Goal: Task Accomplishment & Management: Manage account settings

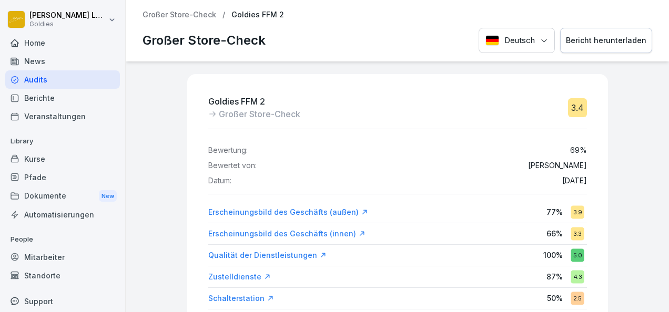
scroll to position [25, 0]
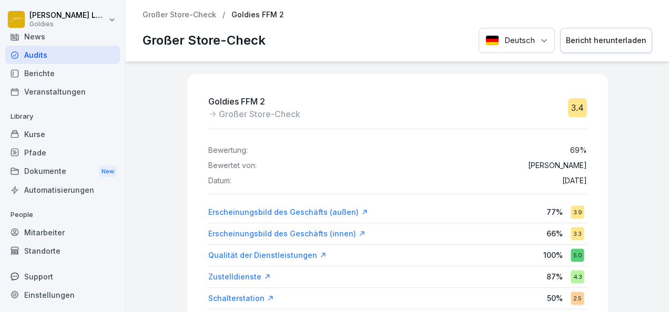
click at [40, 243] on div "Standorte" at bounding box center [62, 251] width 115 height 18
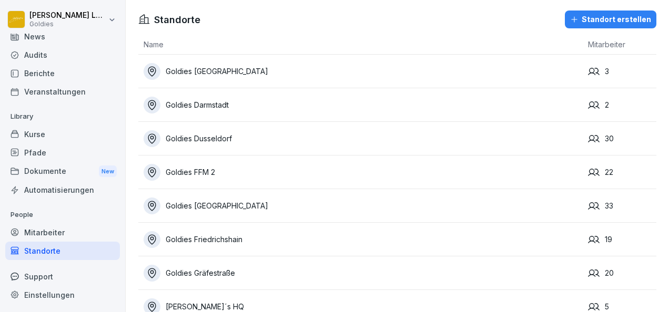
click at [208, 136] on div "Goldies Dusseldorf" at bounding box center [363, 138] width 439 height 17
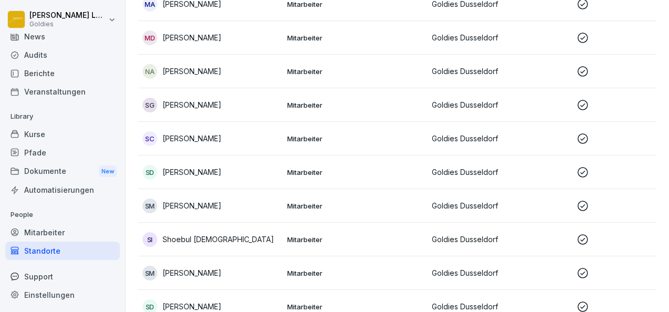
scroll to position [848, 0]
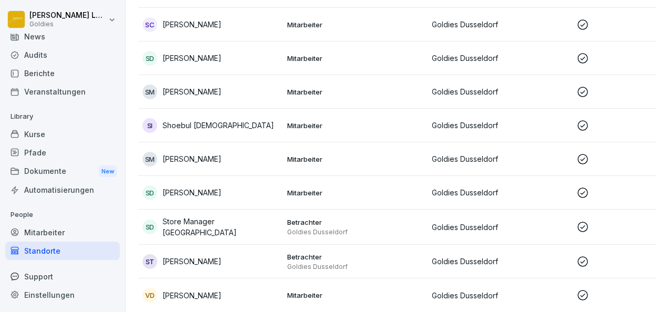
click at [295, 222] on td "Betrachter Goldies Dusseldorf" at bounding box center [355, 227] width 145 height 35
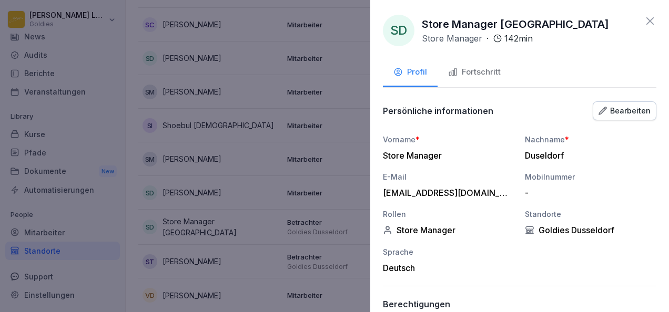
click at [453, 195] on div "[EMAIL_ADDRESS][DOMAIN_NAME]" at bounding box center [446, 193] width 126 height 11
click at [497, 191] on div "[EMAIL_ADDRESS][DOMAIN_NAME]" at bounding box center [446, 193] width 126 height 11
drag, startPoint x: 497, startPoint y: 191, endPoint x: 644, endPoint y: 21, distance: 224.8
click at [644, 21] on icon at bounding box center [650, 21] width 13 height 13
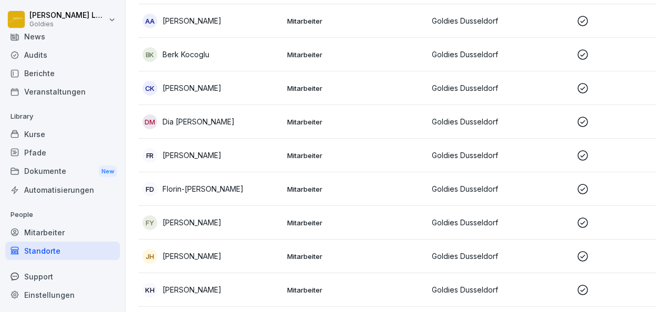
scroll to position [0, 0]
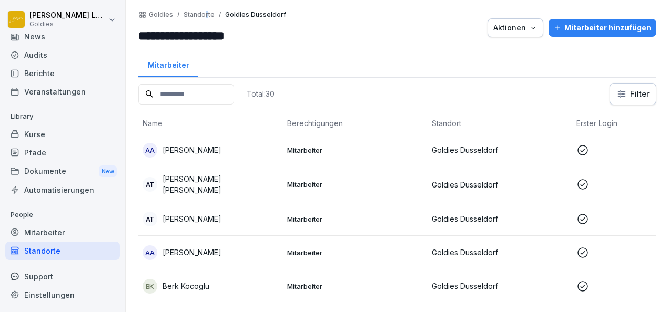
click at [201, 15] on p "Standorte" at bounding box center [198, 14] width 31 height 7
drag, startPoint x: 192, startPoint y: 13, endPoint x: 77, endPoint y: 281, distance: 292.3
click at [77, 281] on div "**********" at bounding box center [334, 156] width 669 height 312
click at [52, 247] on div "Standorte" at bounding box center [62, 251] width 115 height 18
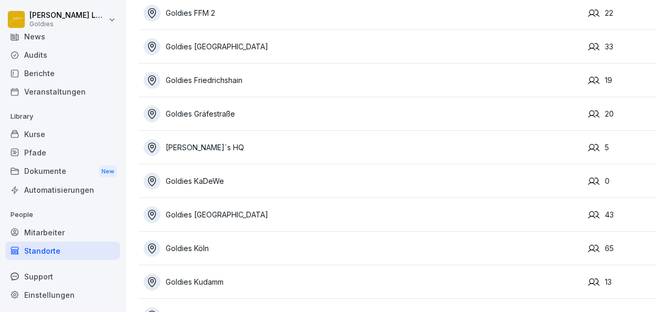
scroll to position [209, 0]
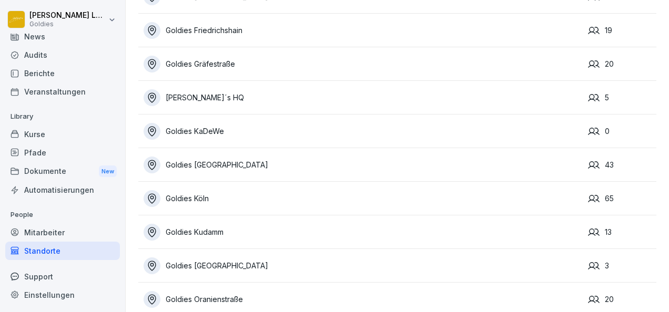
click at [206, 194] on div "Goldies Köln" at bounding box center [363, 198] width 439 height 17
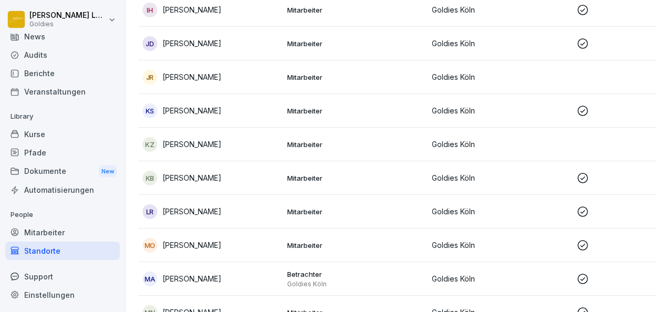
scroll to position [1110, 0]
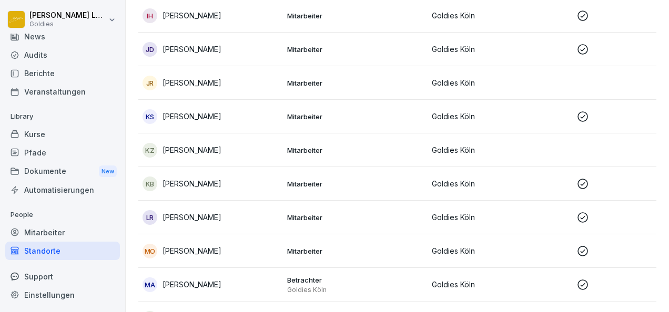
click at [61, 256] on div "Standorte" at bounding box center [62, 251] width 115 height 18
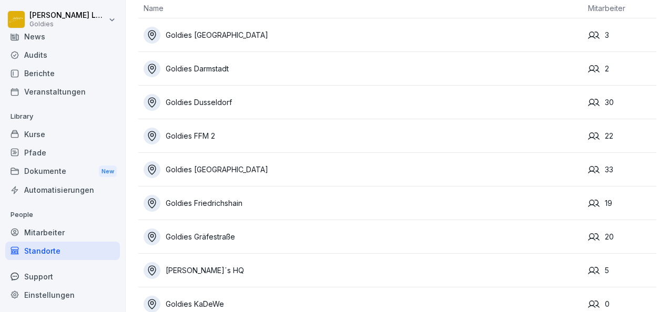
scroll to position [37, 0]
click at [192, 149] on td "Goldies FFM 2" at bounding box center [360, 136] width 444 height 34
click at [184, 140] on div "Goldies FFM 2" at bounding box center [363, 135] width 439 height 17
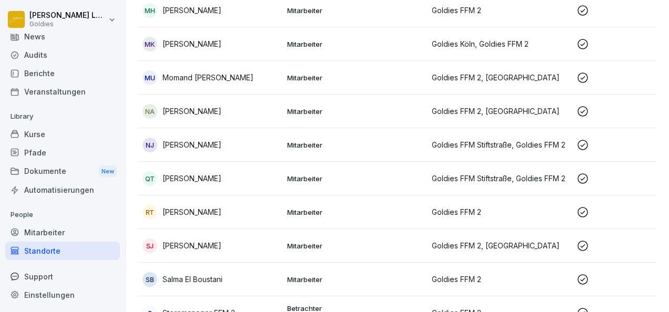
scroll to position [580, 0]
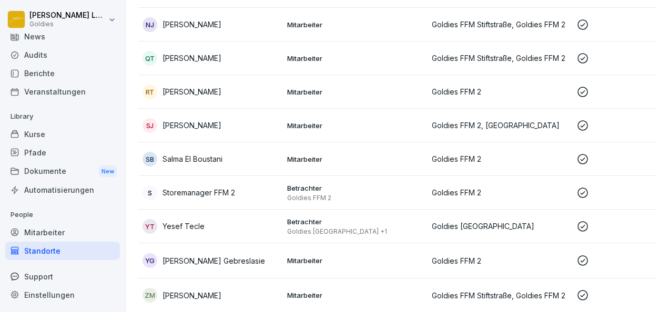
click at [332, 176] on td "Betrachter Goldies FFM 2" at bounding box center [355, 193] width 145 height 34
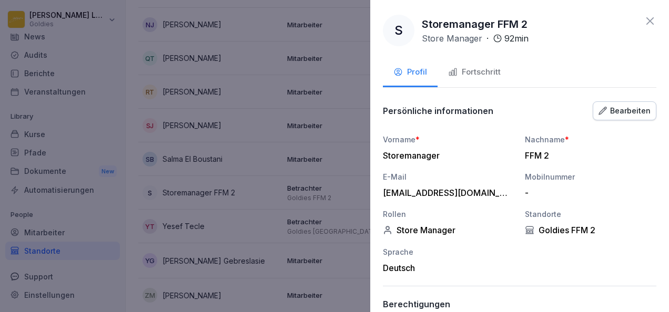
click at [608, 116] on div "Bearbeiten" at bounding box center [624, 111] width 52 height 12
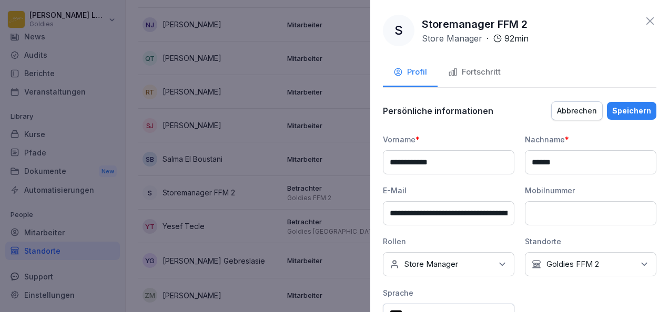
scroll to position [0, 72]
drag, startPoint x: 389, startPoint y: 215, endPoint x: 574, endPoint y: 216, distance: 185.1
click at [574, 216] on div "**********" at bounding box center [519, 230] width 273 height 192
click at [265, 114] on div at bounding box center [334, 156] width 669 height 312
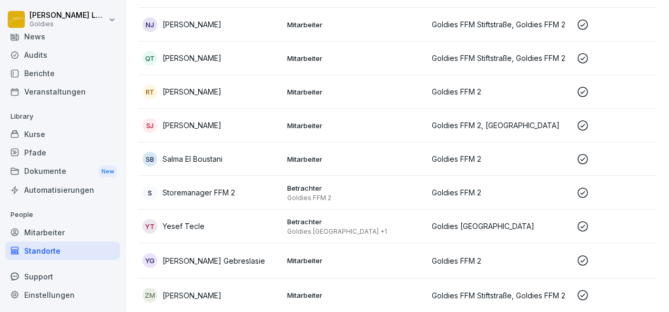
click at [42, 254] on div "Standorte" at bounding box center [62, 251] width 115 height 18
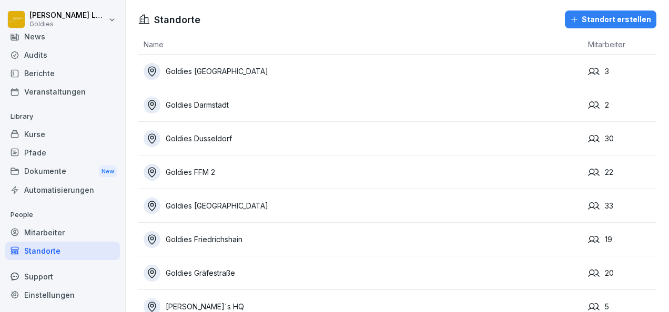
click at [227, 205] on div "Goldies [GEOGRAPHIC_DATA]" at bounding box center [363, 206] width 439 height 17
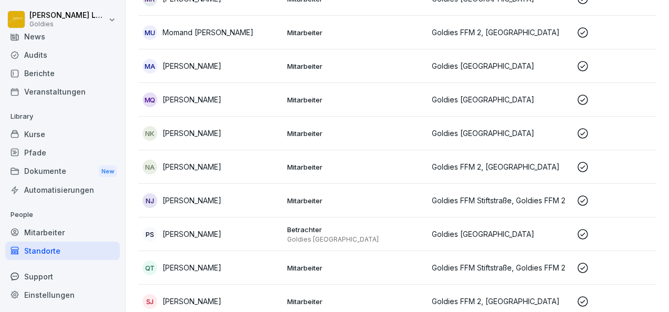
scroll to position [948, 0]
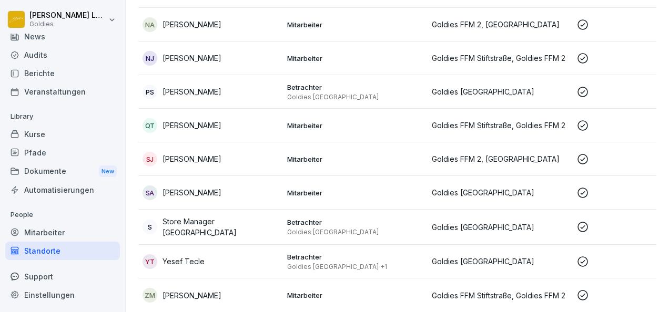
click at [316, 228] on p "Goldies [GEOGRAPHIC_DATA]" at bounding box center [355, 232] width 136 height 8
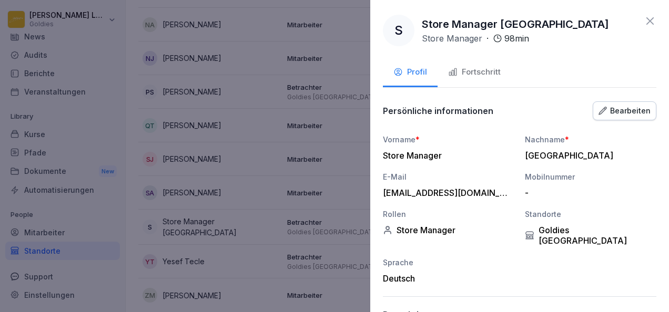
click at [604, 116] on button "Bearbeiten" at bounding box center [625, 110] width 64 height 19
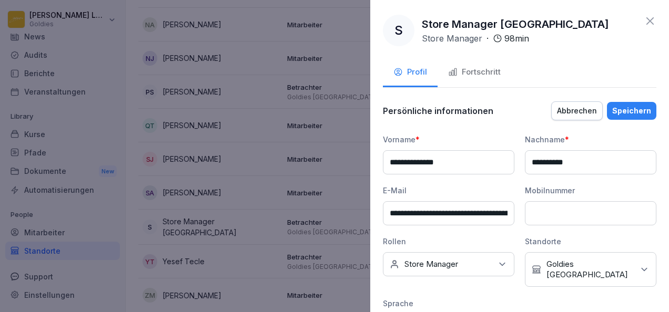
scroll to position [0, 69]
drag, startPoint x: 387, startPoint y: 216, endPoint x: 570, endPoint y: 216, distance: 183.5
click at [570, 216] on div "**********" at bounding box center [519, 235] width 273 height 203
click at [644, 22] on icon at bounding box center [650, 21] width 13 height 13
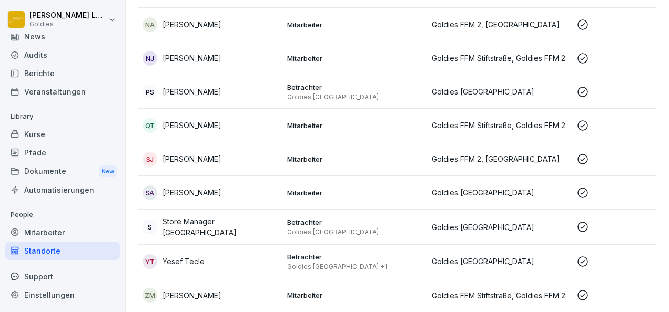
scroll to position [331, 0]
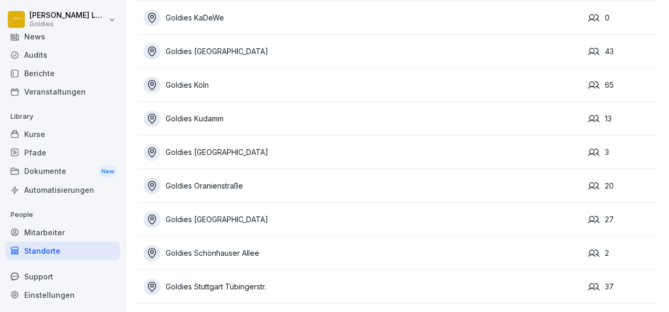
click at [247, 279] on div "Goldies Stuttgart Tübingerstr." at bounding box center [363, 287] width 439 height 17
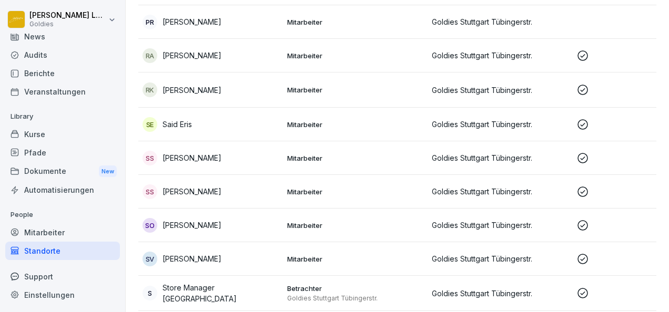
scroll to position [1098, 0]
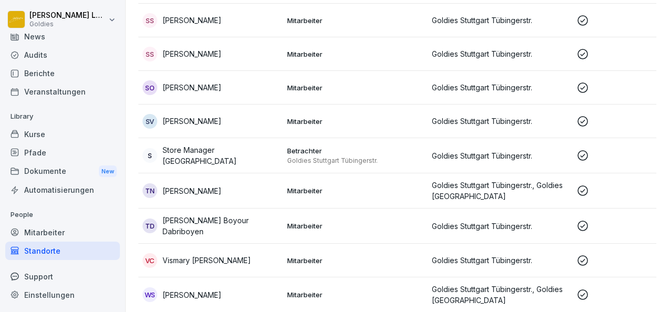
click at [346, 157] on p "Goldies Stuttgart Tübingerstr." at bounding box center [355, 161] width 136 height 8
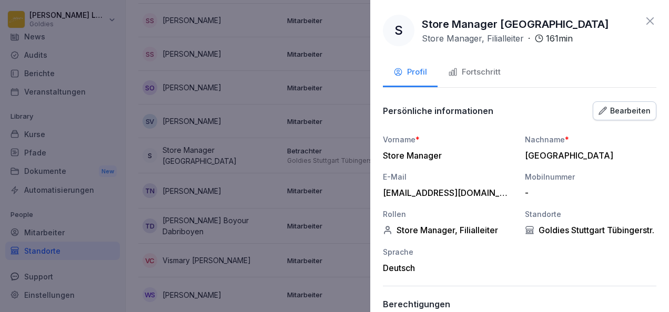
click at [639, 111] on div "Bearbeiten" at bounding box center [624, 111] width 52 height 12
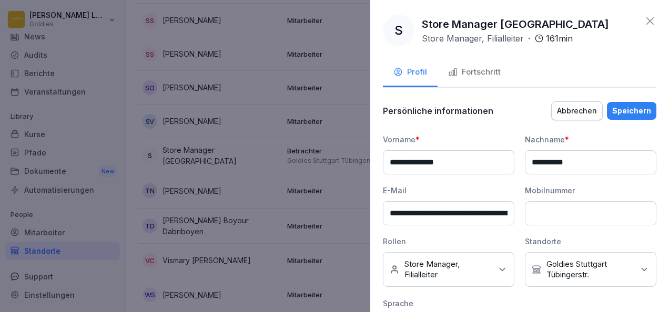
scroll to position [0, 88]
drag, startPoint x: 389, startPoint y: 212, endPoint x: 543, endPoint y: 220, distance: 154.2
click at [543, 220] on div "**********" at bounding box center [519, 235] width 273 height 203
click at [646, 22] on icon at bounding box center [649, 20] width 7 height 7
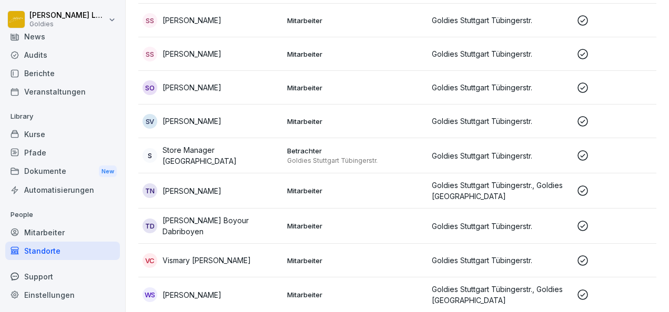
click at [65, 250] on div "Standorte" at bounding box center [62, 251] width 115 height 18
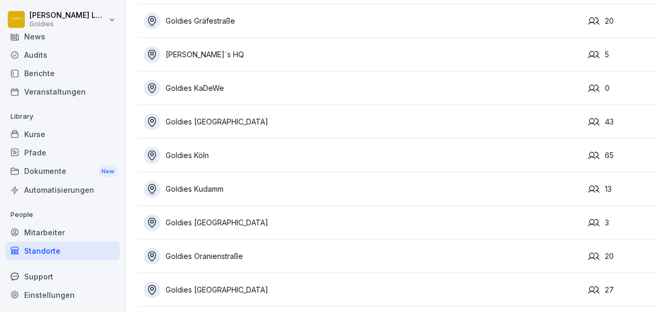
scroll to position [331, 0]
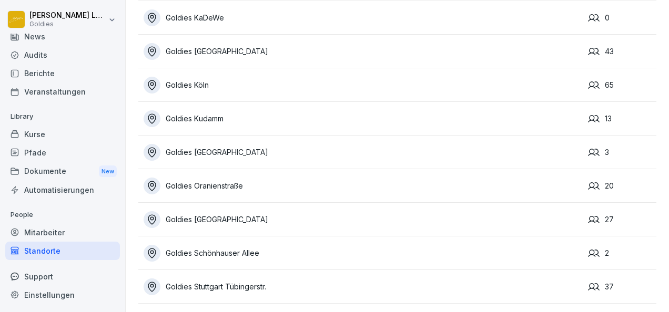
click at [236, 245] on div "Goldies Schönhauser Allee" at bounding box center [363, 253] width 439 height 17
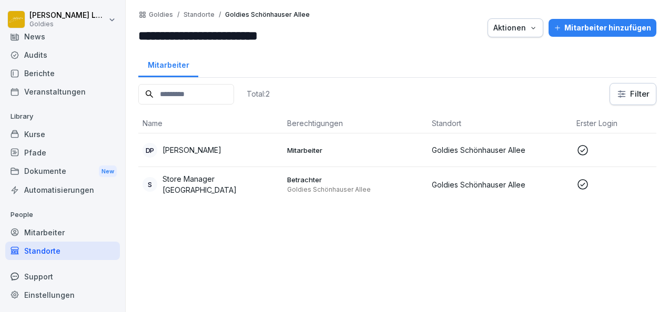
click at [222, 179] on p "Store Manager [GEOGRAPHIC_DATA]" at bounding box center [220, 184] width 116 height 22
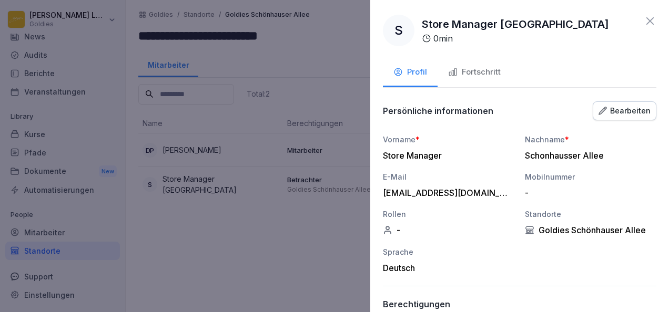
click at [644, 19] on icon at bounding box center [650, 21] width 13 height 13
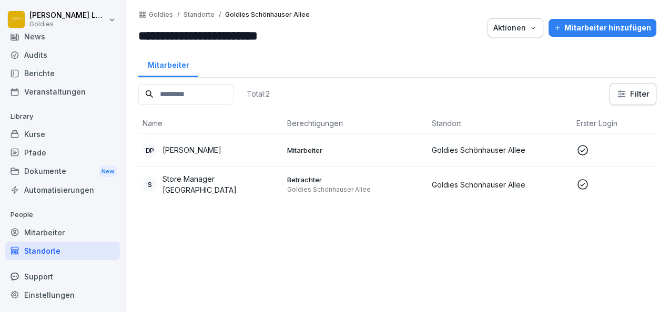
click at [156, 66] on div "Mitarbeiter" at bounding box center [168, 63] width 60 height 27
click at [61, 231] on div "Mitarbeiter" at bounding box center [62, 232] width 115 height 18
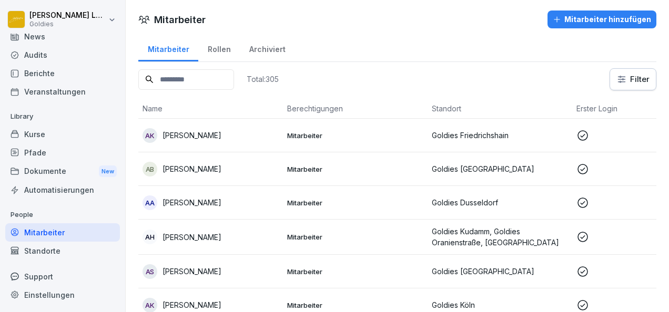
click at [173, 74] on input at bounding box center [186, 79] width 96 height 21
type input "*****"
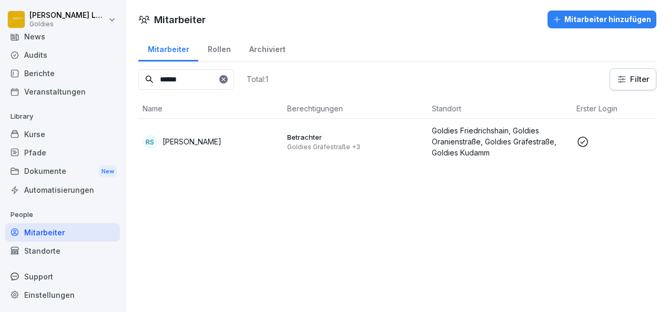
click at [318, 140] on p "Betrachter" at bounding box center [355, 136] width 136 height 9
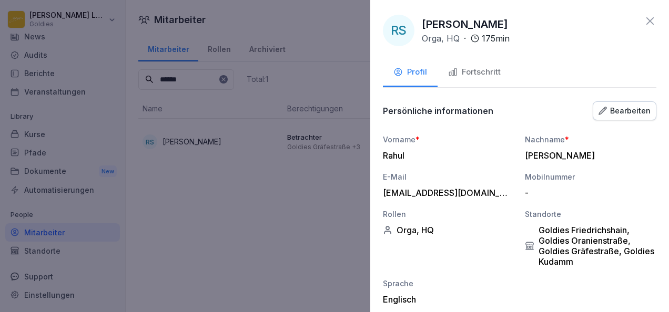
click at [625, 111] on div "Bearbeiten" at bounding box center [624, 111] width 52 height 12
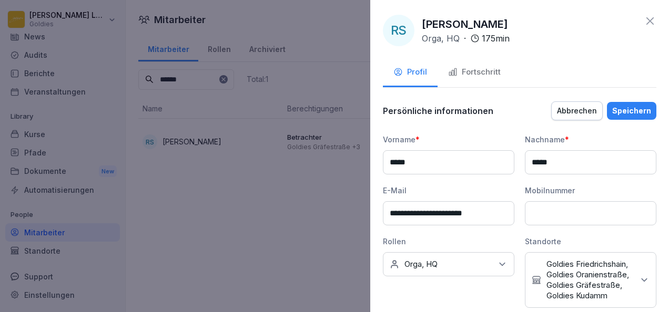
drag, startPoint x: 494, startPoint y: 211, endPoint x: 362, endPoint y: 216, distance: 132.0
click at [362, 216] on body "**********" at bounding box center [334, 156] width 669 height 312
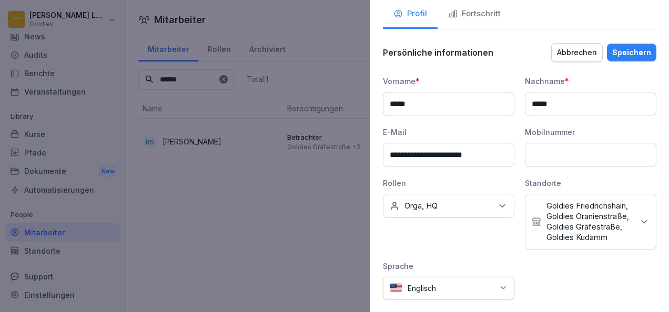
scroll to position [60, 0]
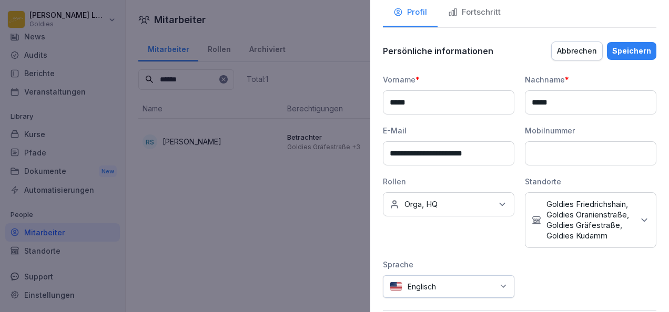
click at [284, 220] on div at bounding box center [334, 156] width 669 height 312
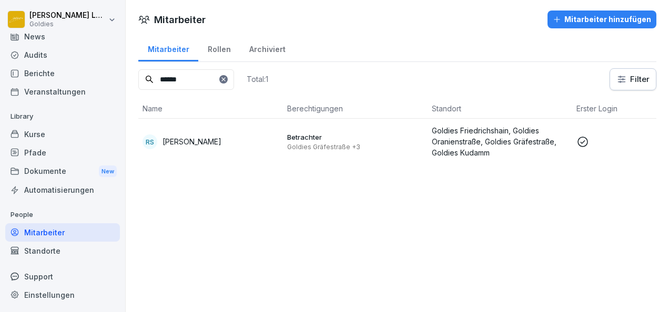
click at [56, 254] on div "Standorte" at bounding box center [62, 251] width 115 height 18
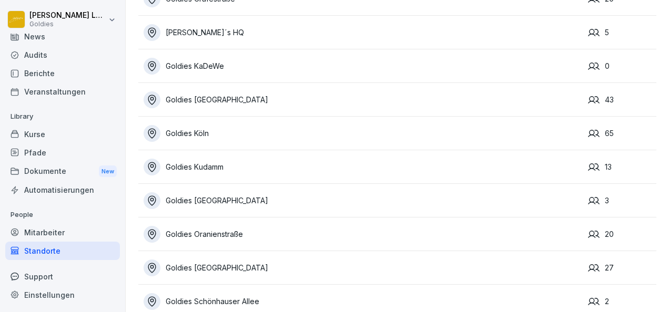
scroll to position [276, 0]
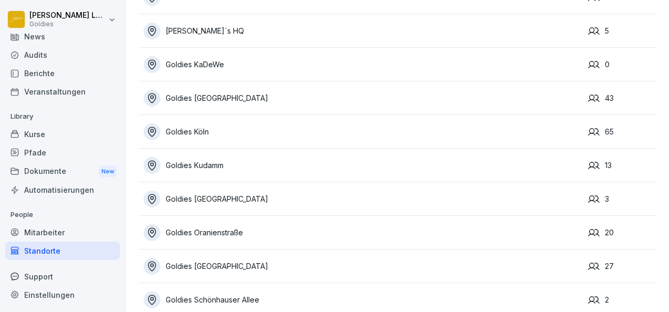
click at [223, 102] on div "Goldies [GEOGRAPHIC_DATA]" at bounding box center [363, 98] width 439 height 17
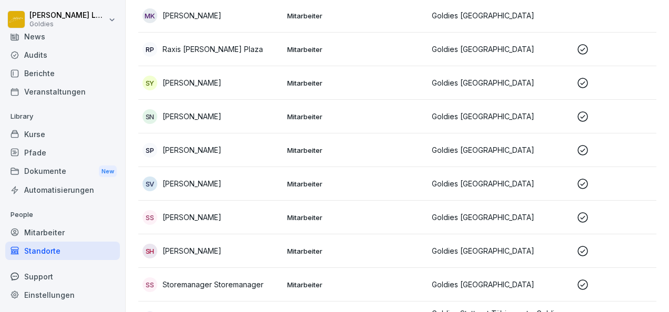
scroll to position [1296, 0]
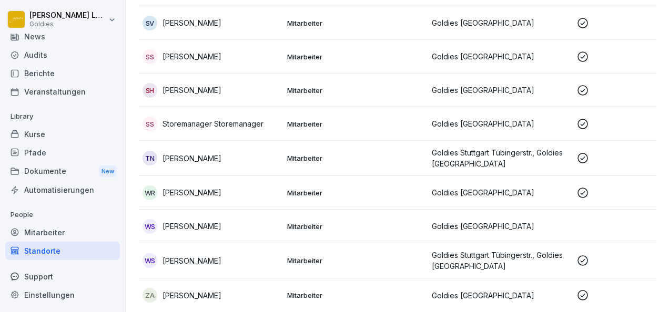
click at [302, 114] on td "Mitarbeiter" at bounding box center [355, 124] width 145 height 34
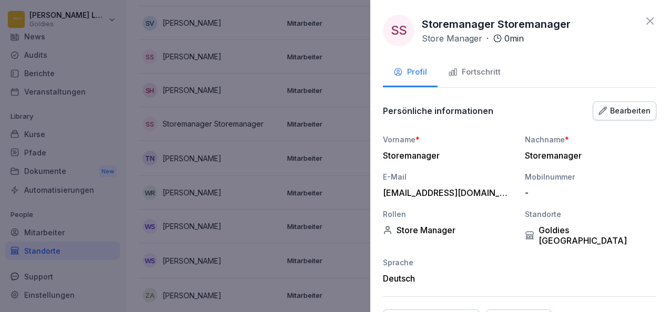
click at [626, 116] on button "Bearbeiten" at bounding box center [625, 110] width 64 height 19
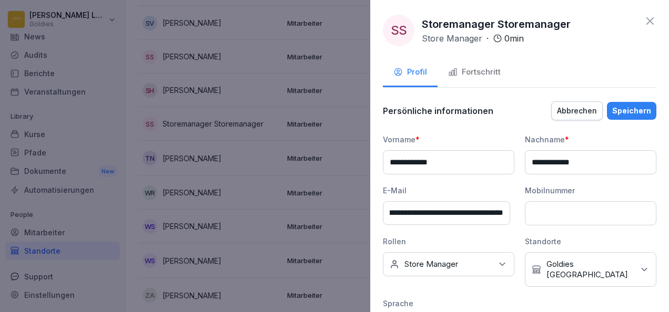
scroll to position [0, 88]
drag, startPoint x: 389, startPoint y: 213, endPoint x: 555, endPoint y: 230, distance: 166.5
click at [555, 230] on div "**********" at bounding box center [519, 235] width 273 height 203
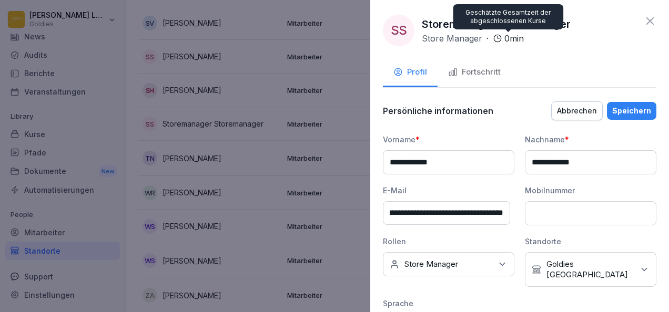
scroll to position [0, 0]
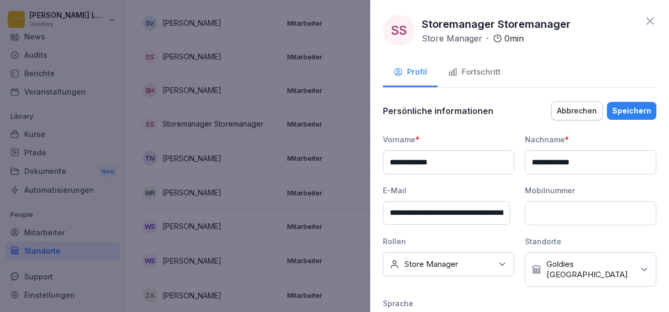
click at [646, 18] on icon at bounding box center [650, 21] width 13 height 13
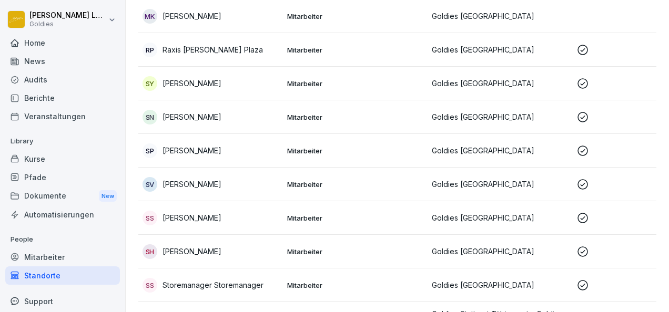
click at [45, 42] on div "Home" at bounding box center [62, 43] width 115 height 18
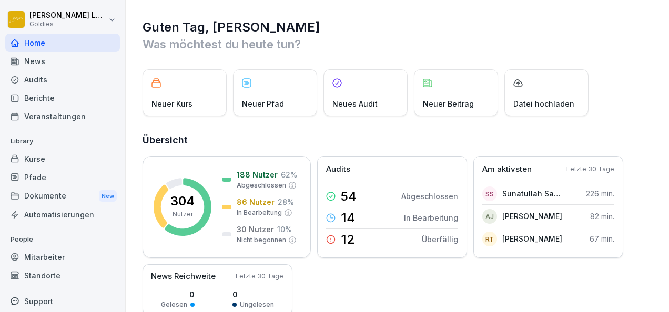
click at [45, 42] on div "Home" at bounding box center [62, 43] width 115 height 18
